Goal: Find specific page/section

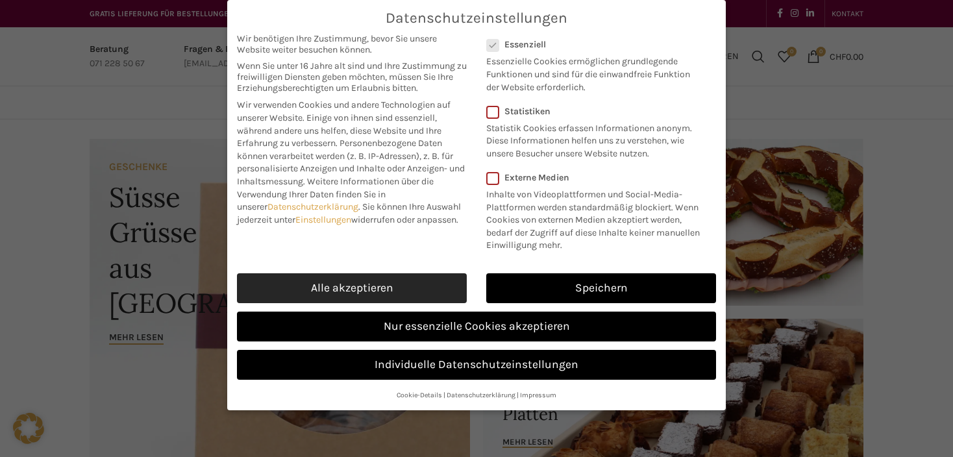
click at [412, 290] on link "Alle akzeptieren" at bounding box center [352, 288] width 230 height 30
checkbox input "true"
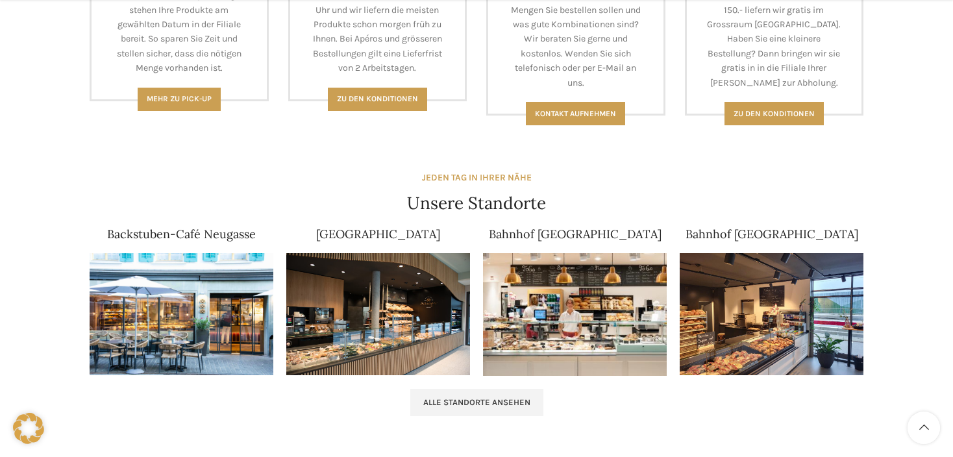
scroll to position [689, 0]
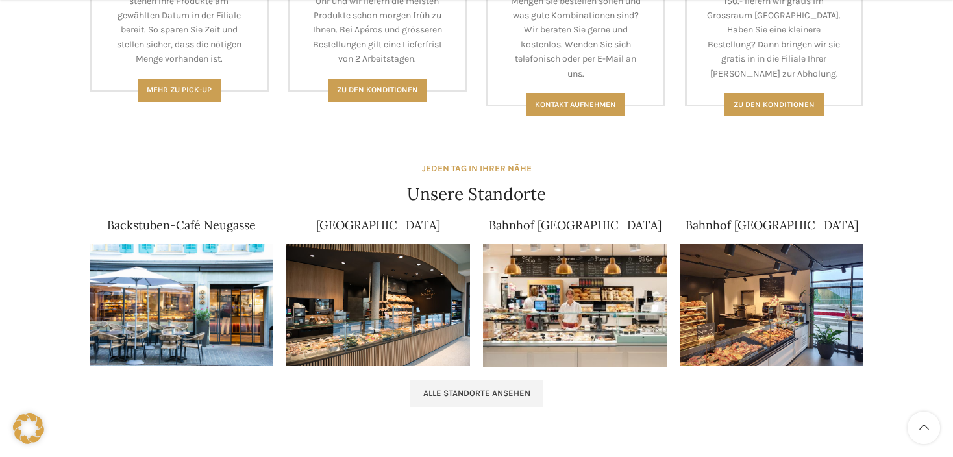
click at [198, 304] on img at bounding box center [182, 305] width 184 height 123
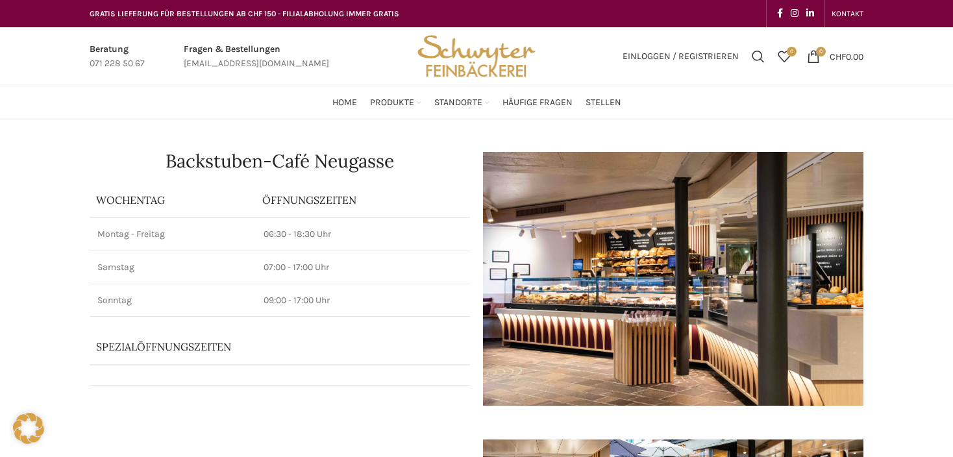
click at [628, 278] on img at bounding box center [673, 279] width 380 height 254
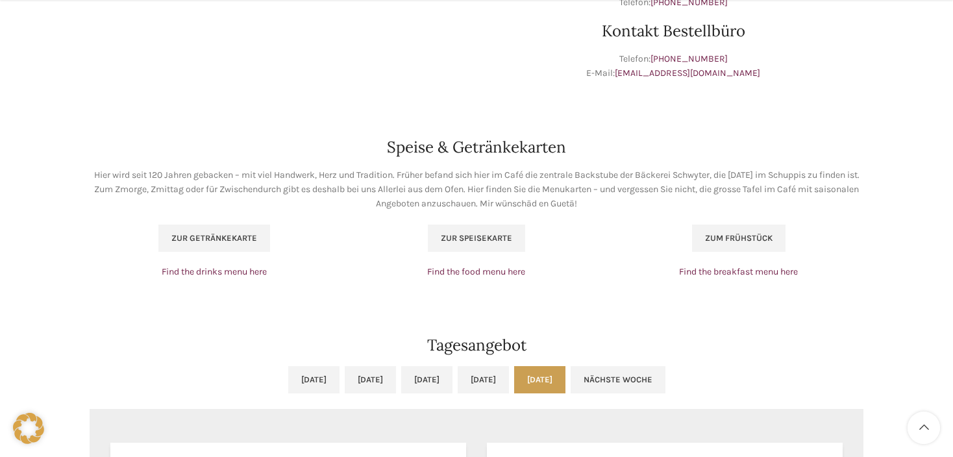
scroll to position [788, 0]
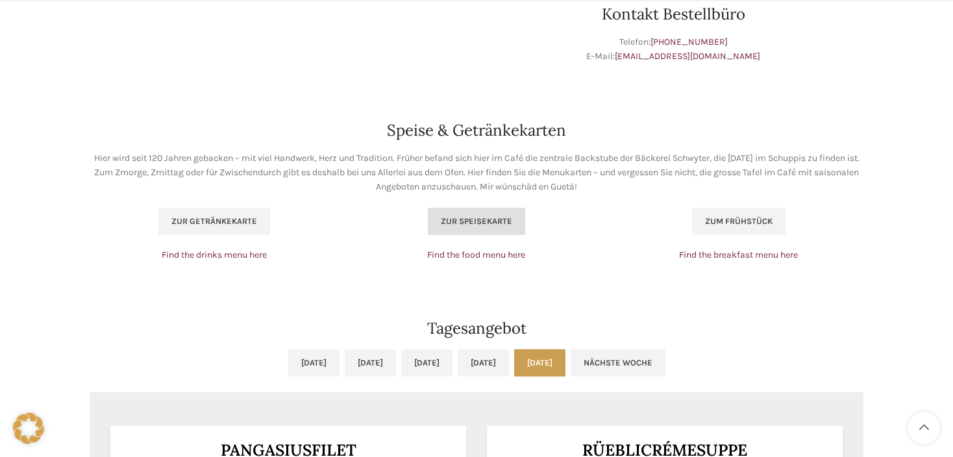
click at [477, 225] on span "Zur Speisekarte" at bounding box center [476, 221] width 71 height 10
